Goal: Find specific page/section: Locate a particular part of the current website

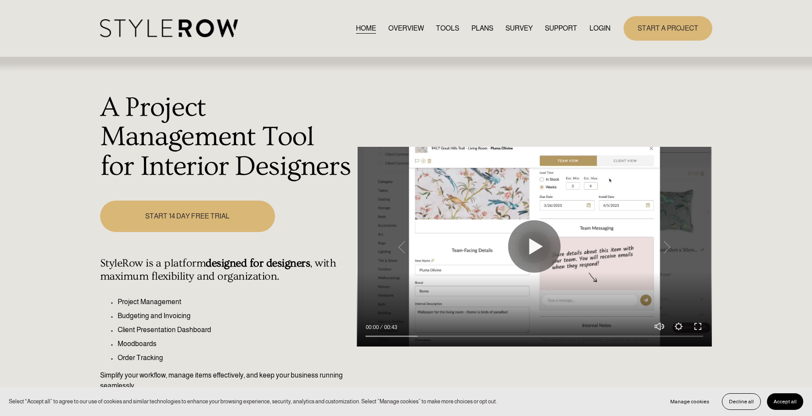
click at [601, 30] on link "LOGIN" at bounding box center [600, 28] width 21 height 12
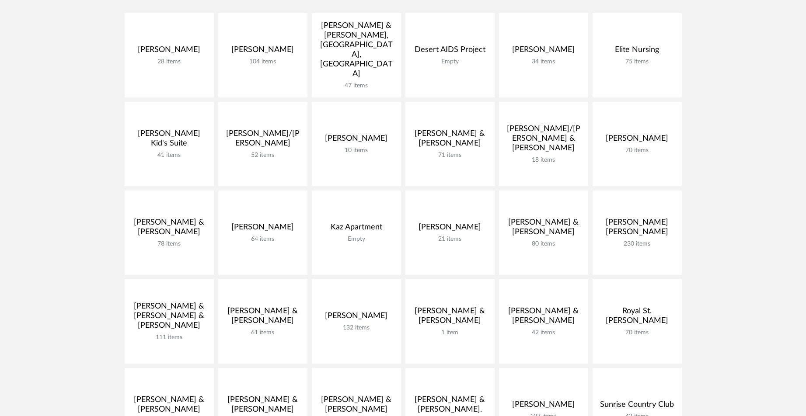
scroll to position [211, 0]
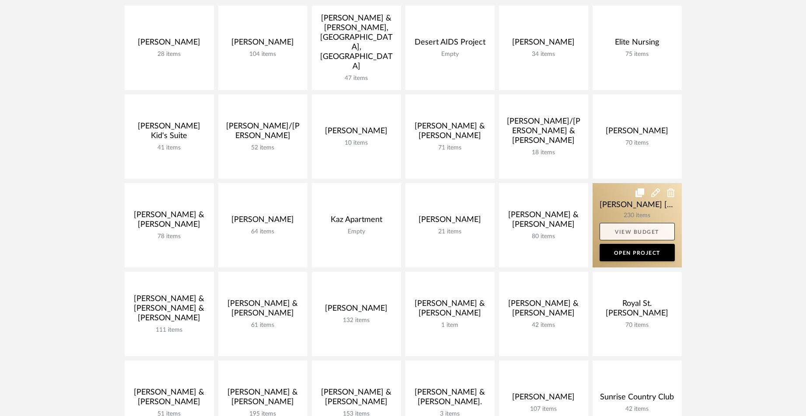
click at [643, 225] on link "View Budget" at bounding box center [637, 231] width 75 height 17
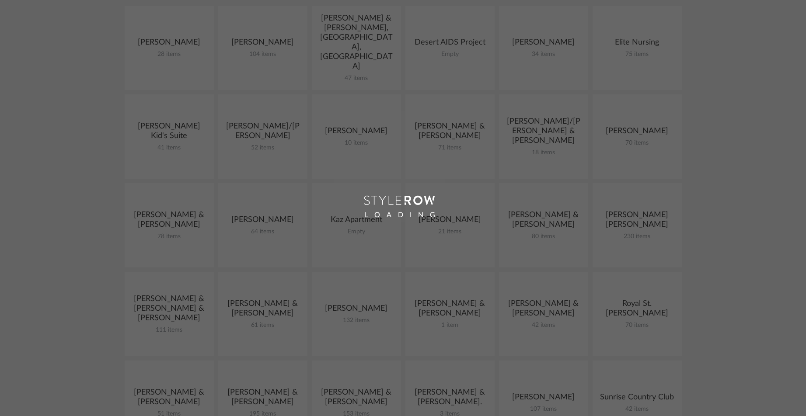
scroll to position [97, 0]
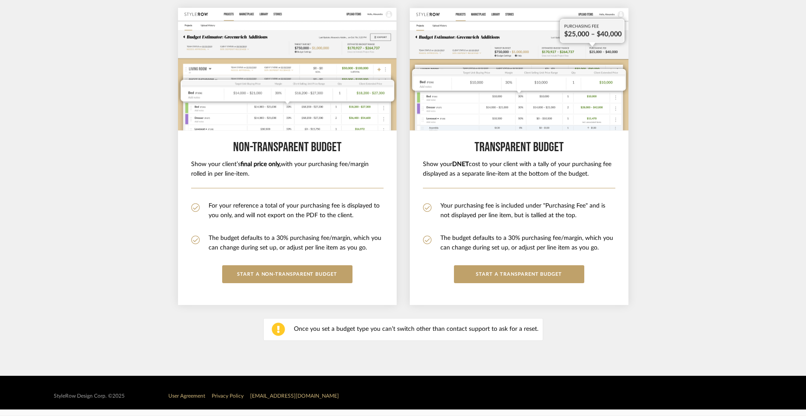
scroll to position [211, 0]
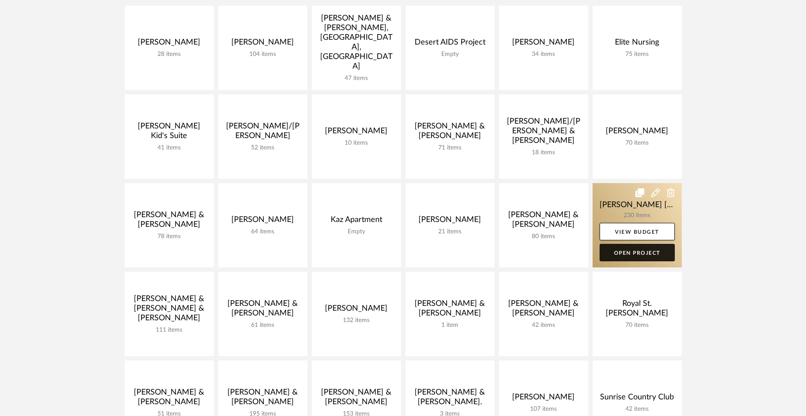
click at [642, 254] on link "Open Project" at bounding box center [637, 252] width 75 height 17
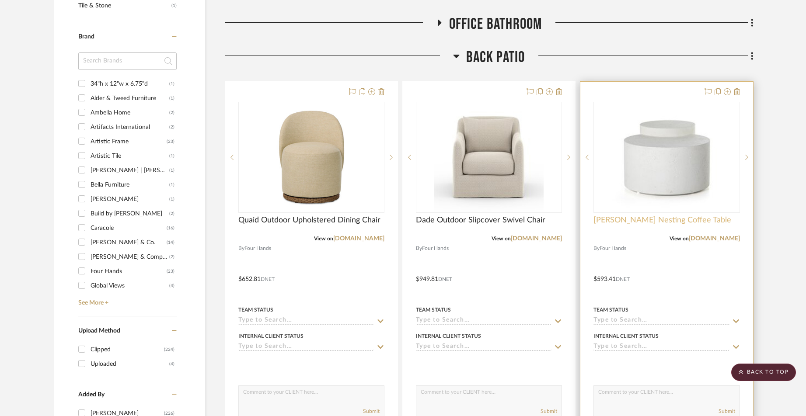
scroll to position [667, 0]
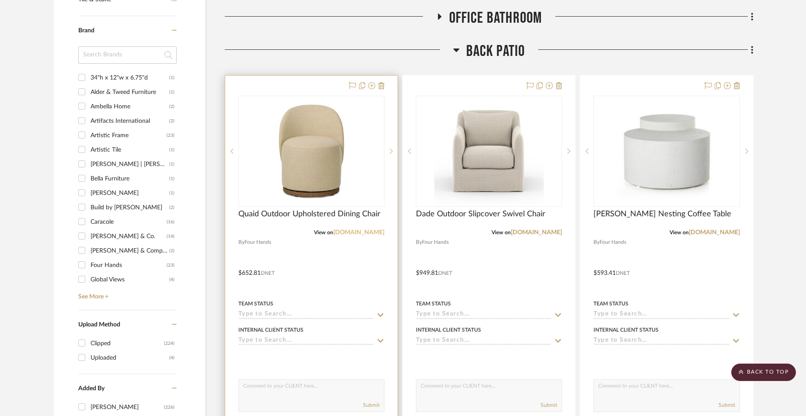
click at [355, 230] on link "[DOMAIN_NAME]" at bounding box center [358, 233] width 51 height 6
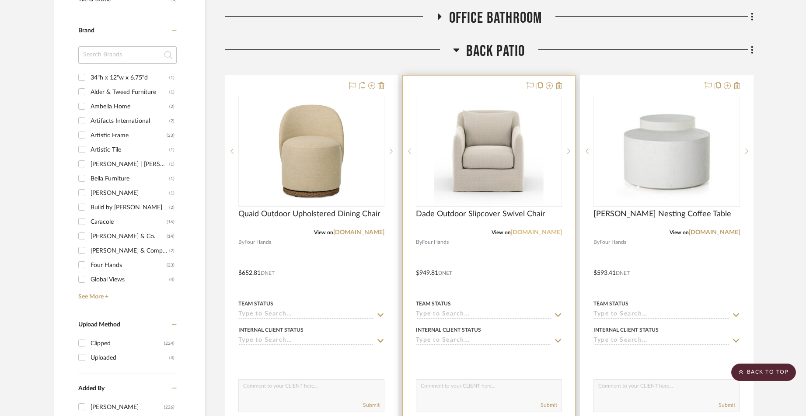
click at [545, 230] on link "[DOMAIN_NAME]" at bounding box center [536, 233] width 51 height 6
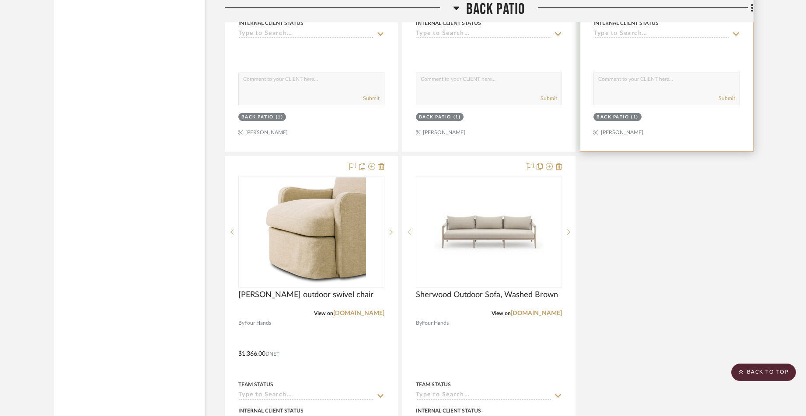
scroll to position [1362, 0]
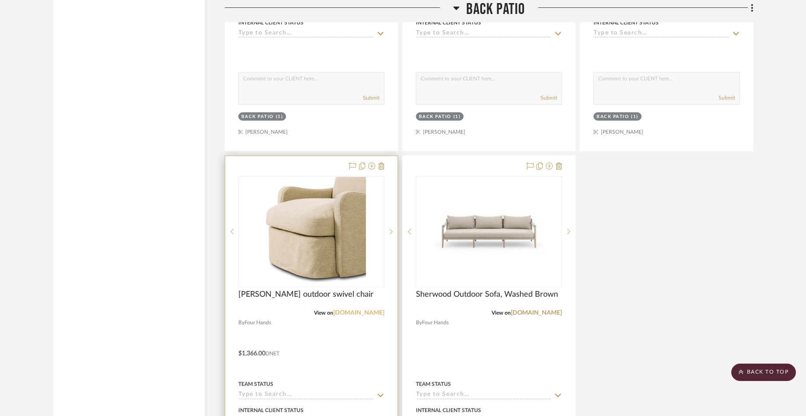
click at [374, 310] on link "fourhands.com" at bounding box center [358, 313] width 51 height 6
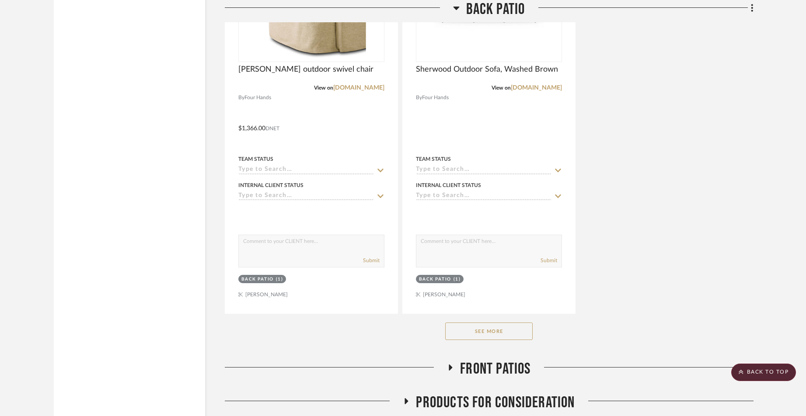
scroll to position [1590, 0]
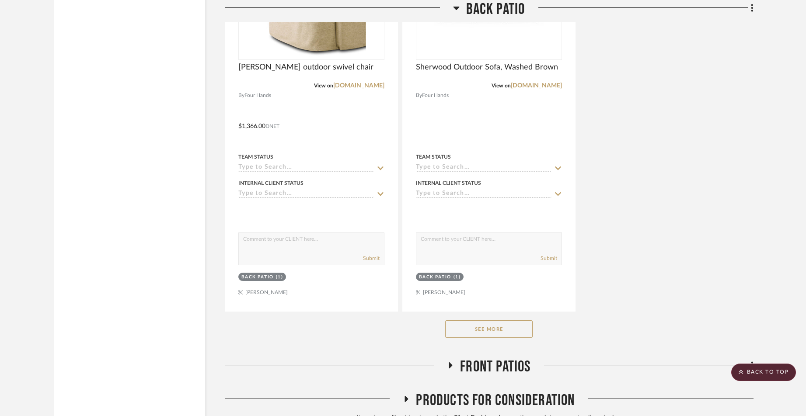
click at [487, 321] on button "See More" at bounding box center [488, 329] width 87 height 17
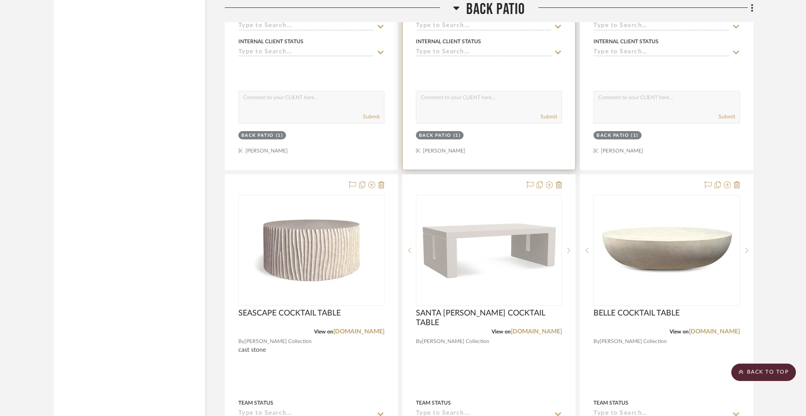
scroll to position [2120, 0]
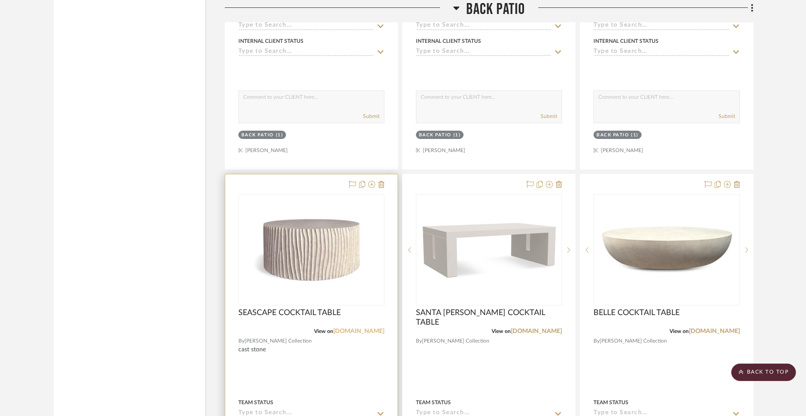
click at [343, 328] on link "robertjamescollection.com" at bounding box center [358, 331] width 51 height 6
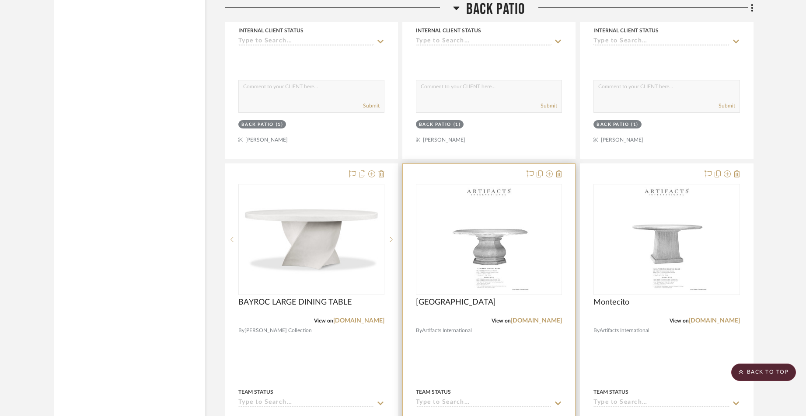
scroll to position [2522, 0]
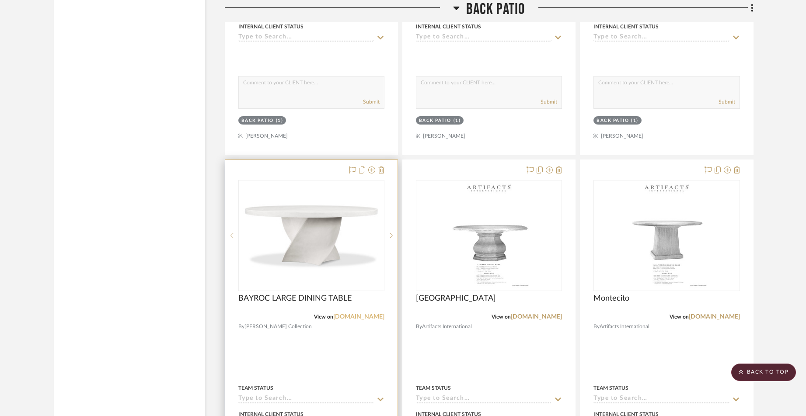
click at [357, 314] on link "robertjamescollection.com" at bounding box center [358, 317] width 51 height 6
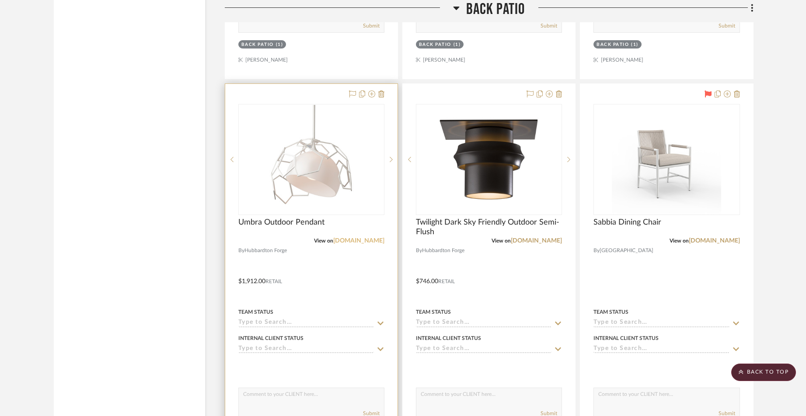
scroll to position [2990, 0]
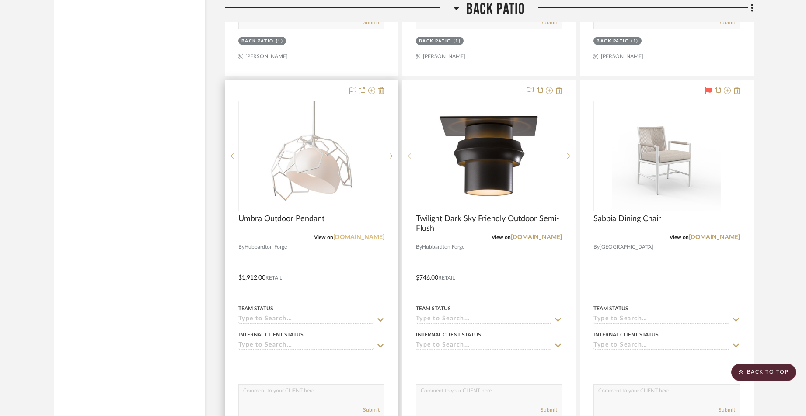
click at [360, 234] on link "hubbardtonforge.com" at bounding box center [358, 237] width 51 height 6
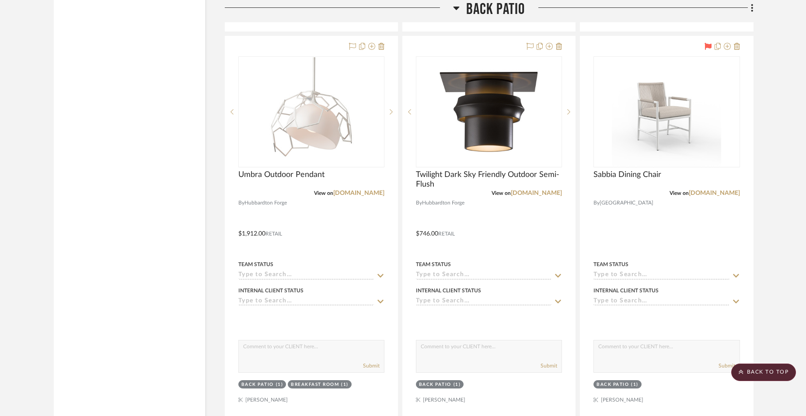
scroll to position [3000, 0]
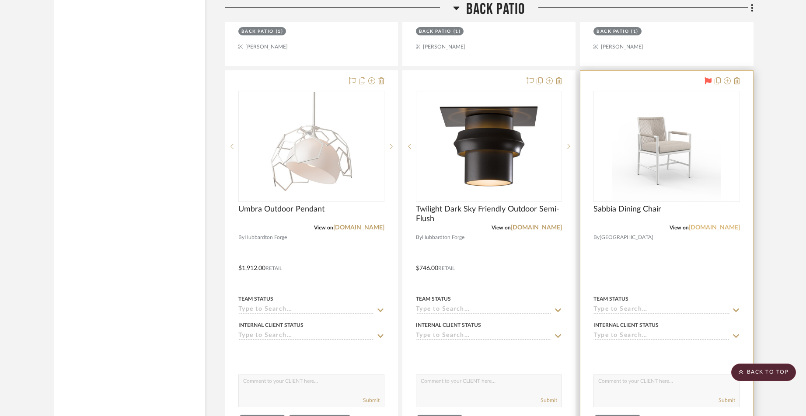
click at [709, 225] on link "sunsetwestusa.com" at bounding box center [714, 228] width 51 height 6
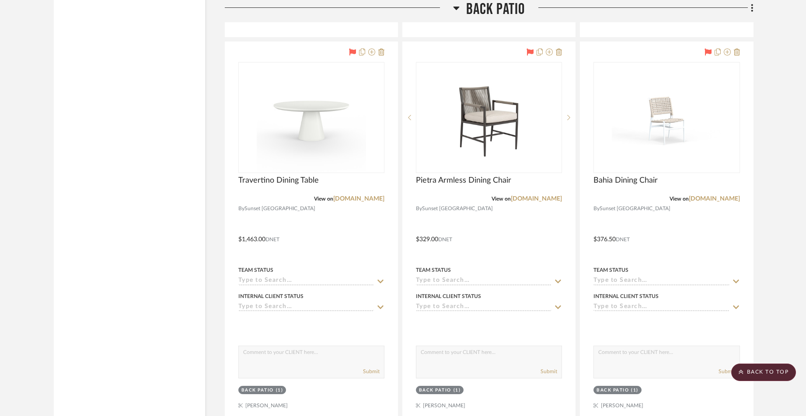
scroll to position [3804, 0]
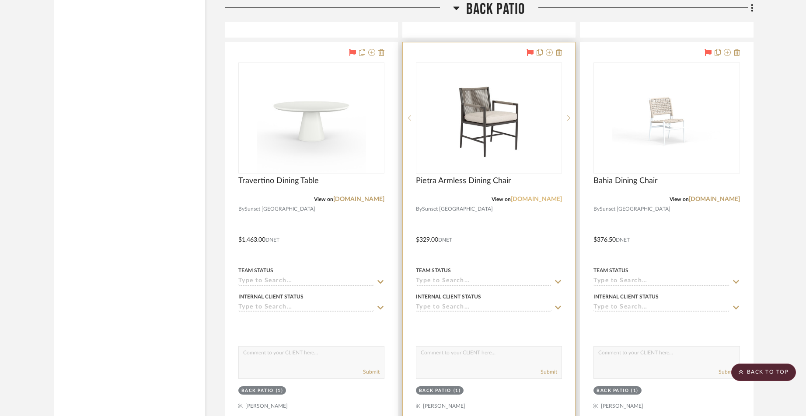
click at [530, 196] on link "sunsetwestusa.com" at bounding box center [536, 199] width 51 height 6
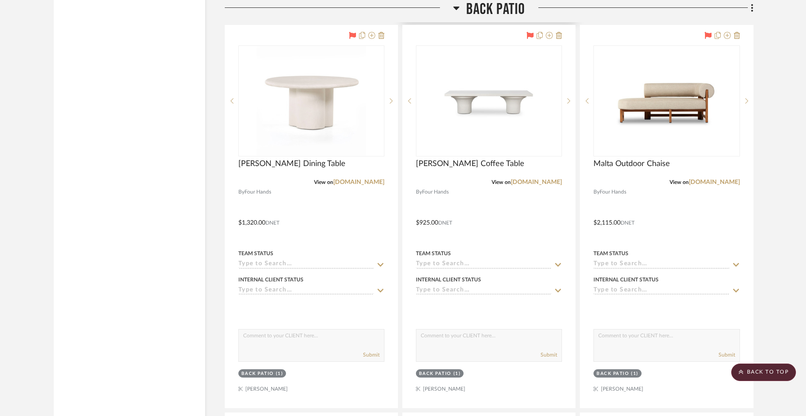
scroll to position [4604, 0]
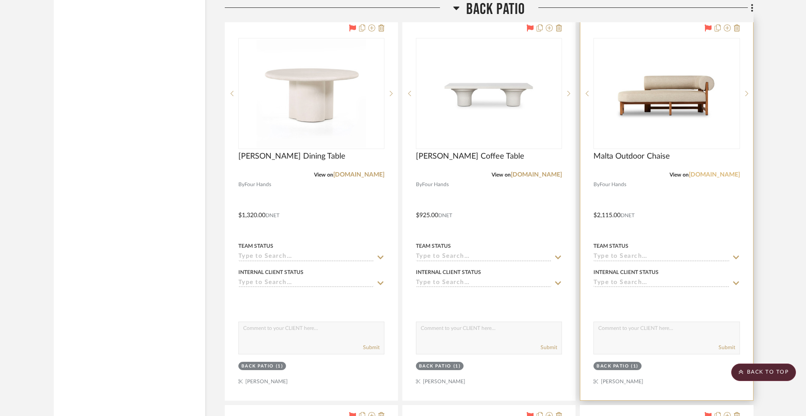
click at [717, 172] on link "fourhands.com" at bounding box center [714, 175] width 51 height 6
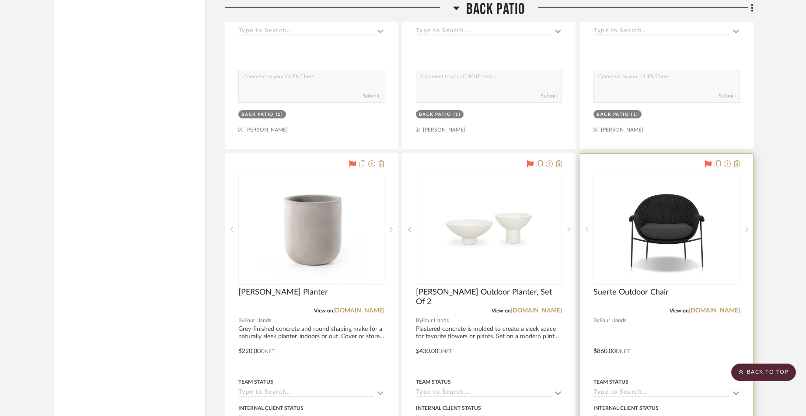
scroll to position [4855, 0]
click at [720, 309] on link "fourhands.com" at bounding box center [714, 312] width 51 height 6
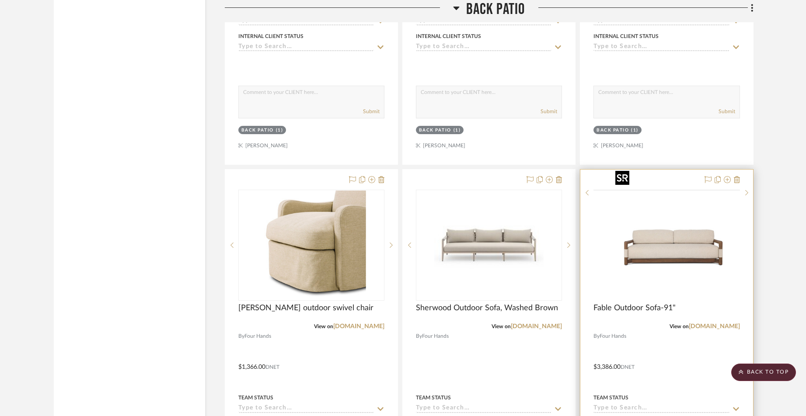
scroll to position [1346, 0]
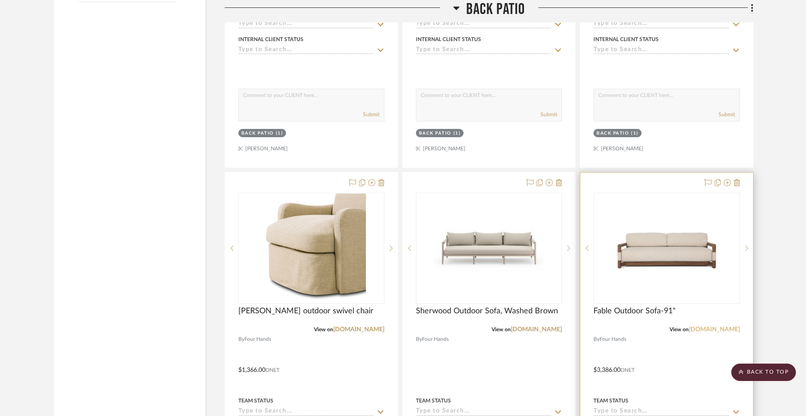
click at [723, 327] on link "fourhands.com" at bounding box center [714, 330] width 51 height 6
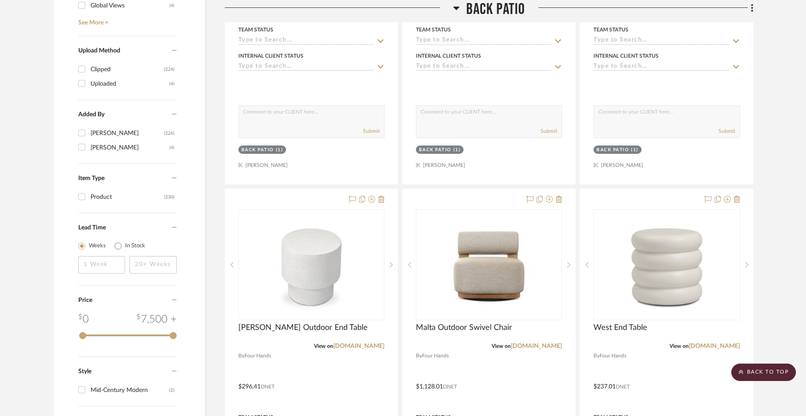
scroll to position [941, 0]
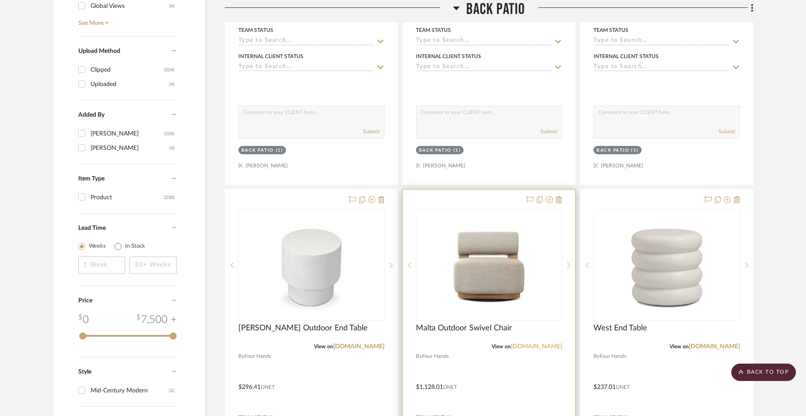
click at [543, 344] on link "fourhands.com" at bounding box center [536, 347] width 51 height 6
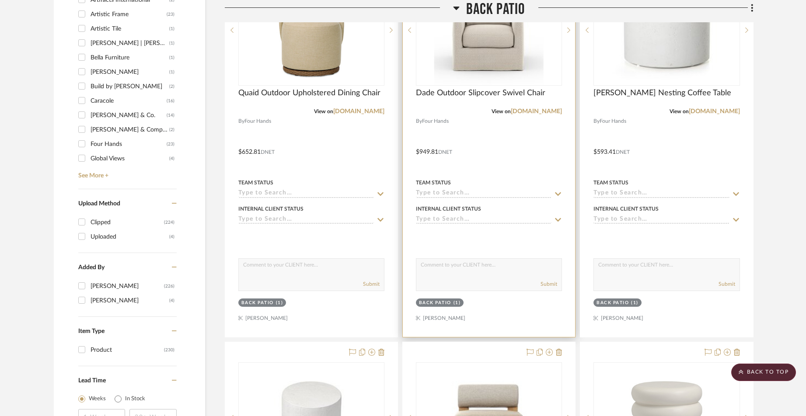
scroll to position [781, 0]
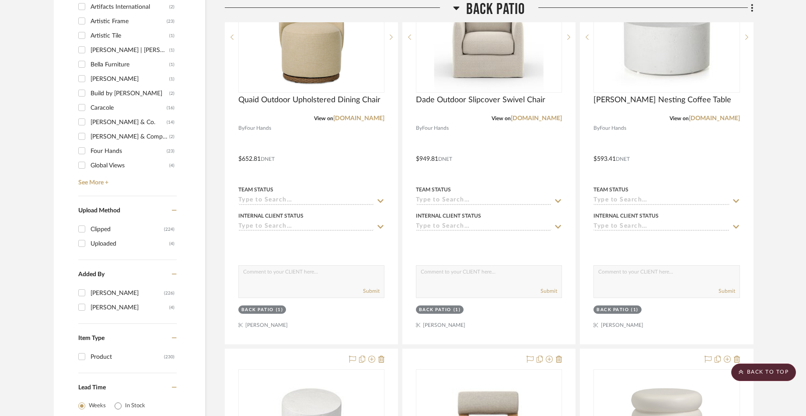
drag, startPoint x: 456, startPoint y: 6, endPoint x: 493, endPoint y: 70, distance: 74.9
click at [456, 6] on icon at bounding box center [456, 8] width 7 height 10
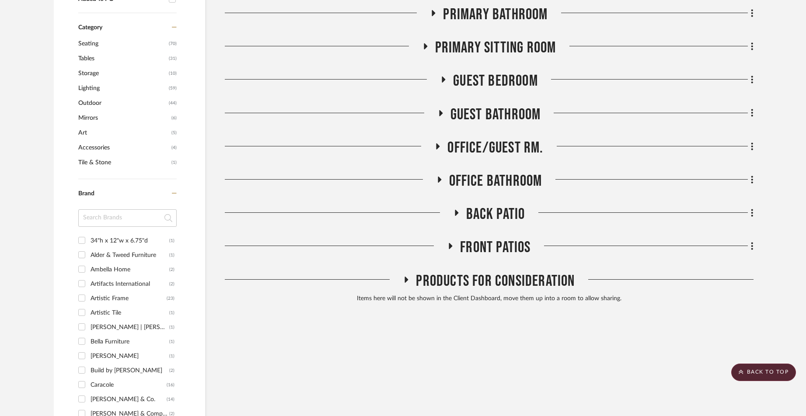
scroll to position [502, 0]
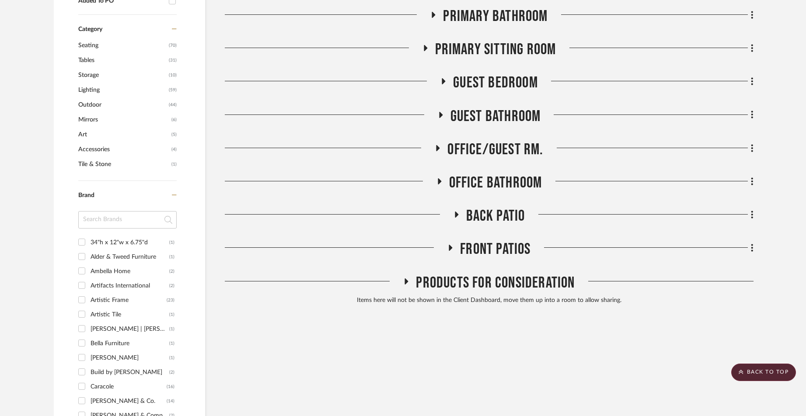
click at [454, 245] on icon at bounding box center [450, 248] width 10 height 7
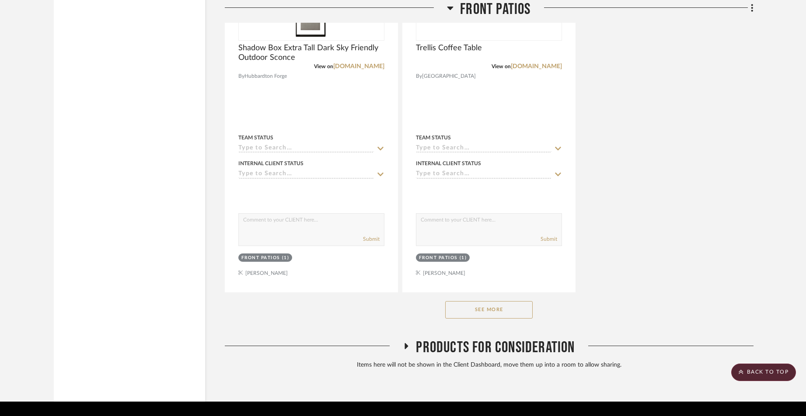
scroll to position [1645, 0]
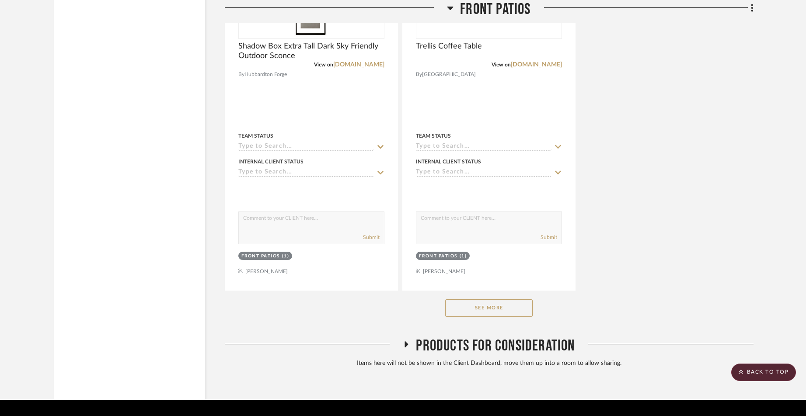
click at [499, 300] on button "See More" at bounding box center [488, 308] width 87 height 17
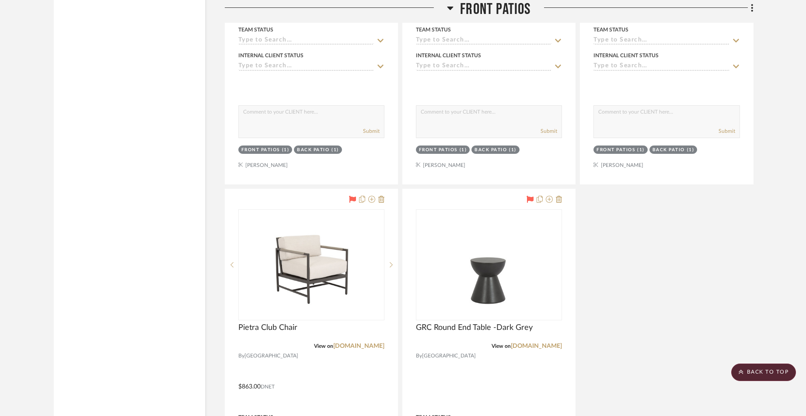
scroll to position [2526, 0]
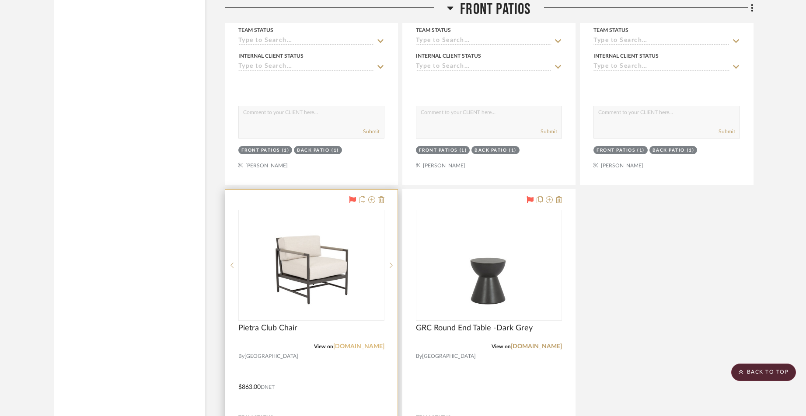
click at [354, 344] on link "sunsetwestusa.com" at bounding box center [358, 347] width 51 height 6
